Goal: Find specific page/section: Find specific page/section

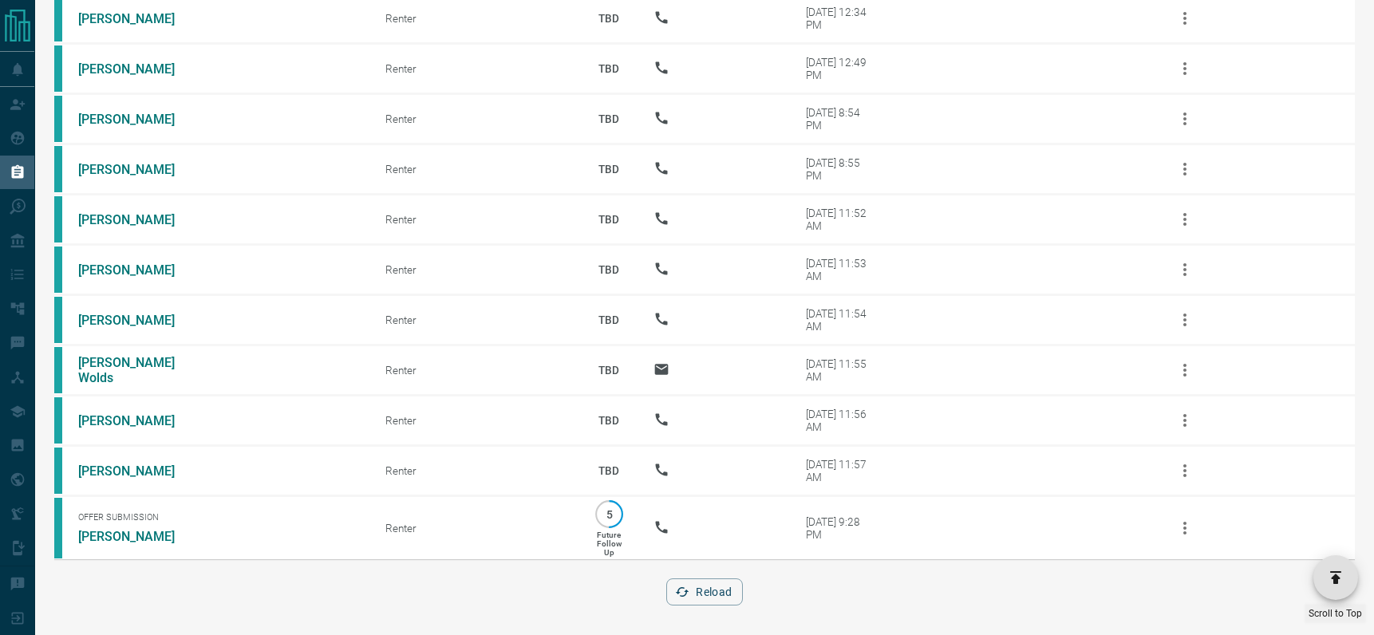
scroll to position [23940, 0]
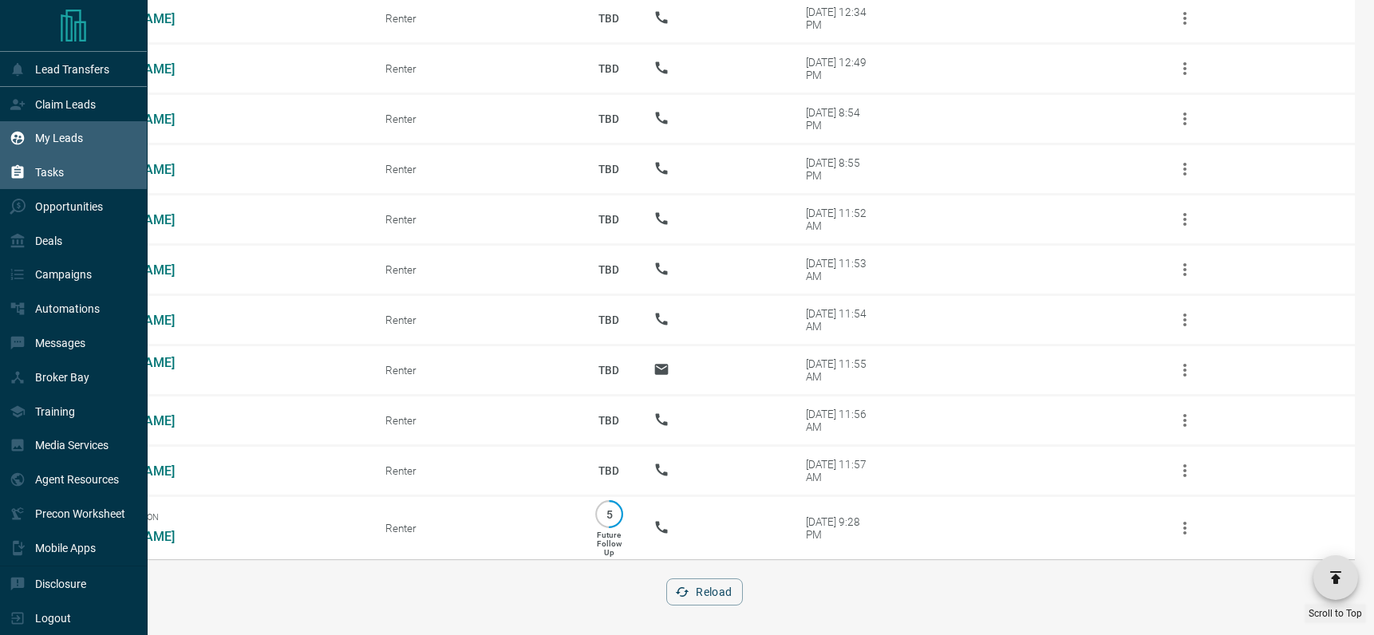
click at [59, 134] on p "My Leads" at bounding box center [59, 138] width 48 height 13
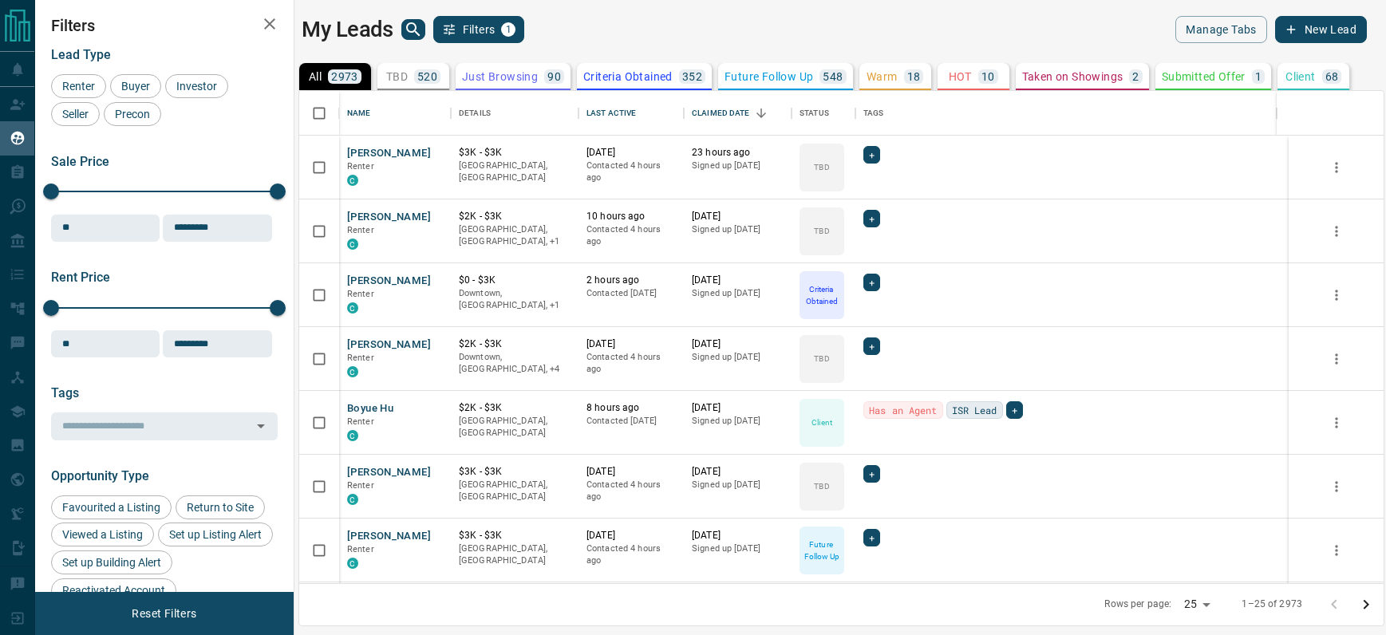
scroll to position [480, 1072]
click at [407, 29] on icon "search button" at bounding box center [413, 29] width 14 height 14
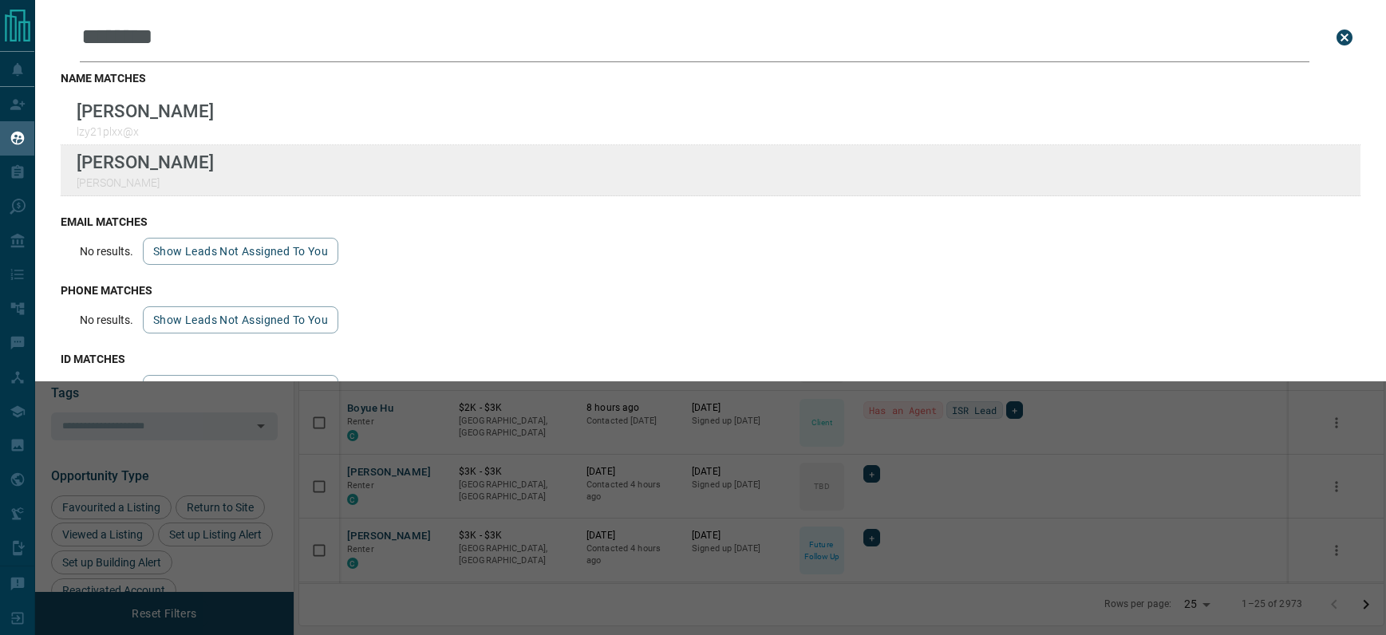
type input "********"
click at [0, 0] on div "Lead Transfers Claim Leads My Leads Tasks Opportunities Deals Campaigns Automat…" at bounding box center [693, 307] width 1386 height 615
